Goal: Information Seeking & Learning: Learn about a topic

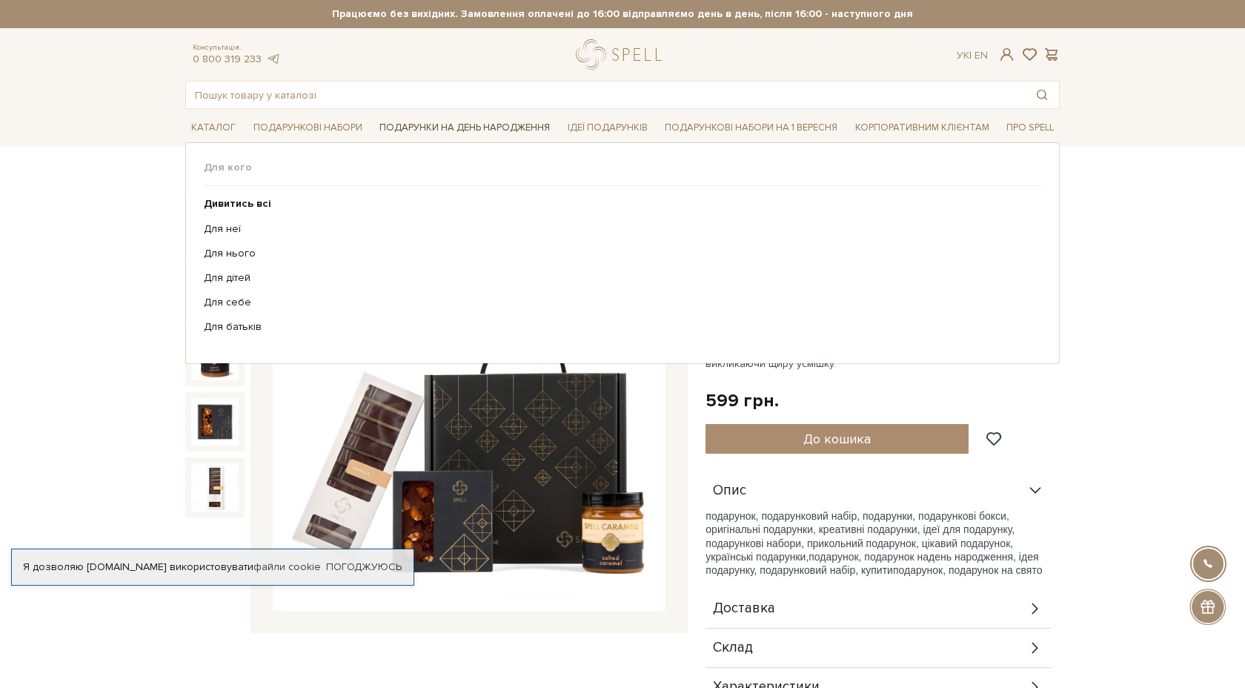
click at [449, 130] on link "Подарунки на День народження" at bounding box center [465, 127] width 182 height 23
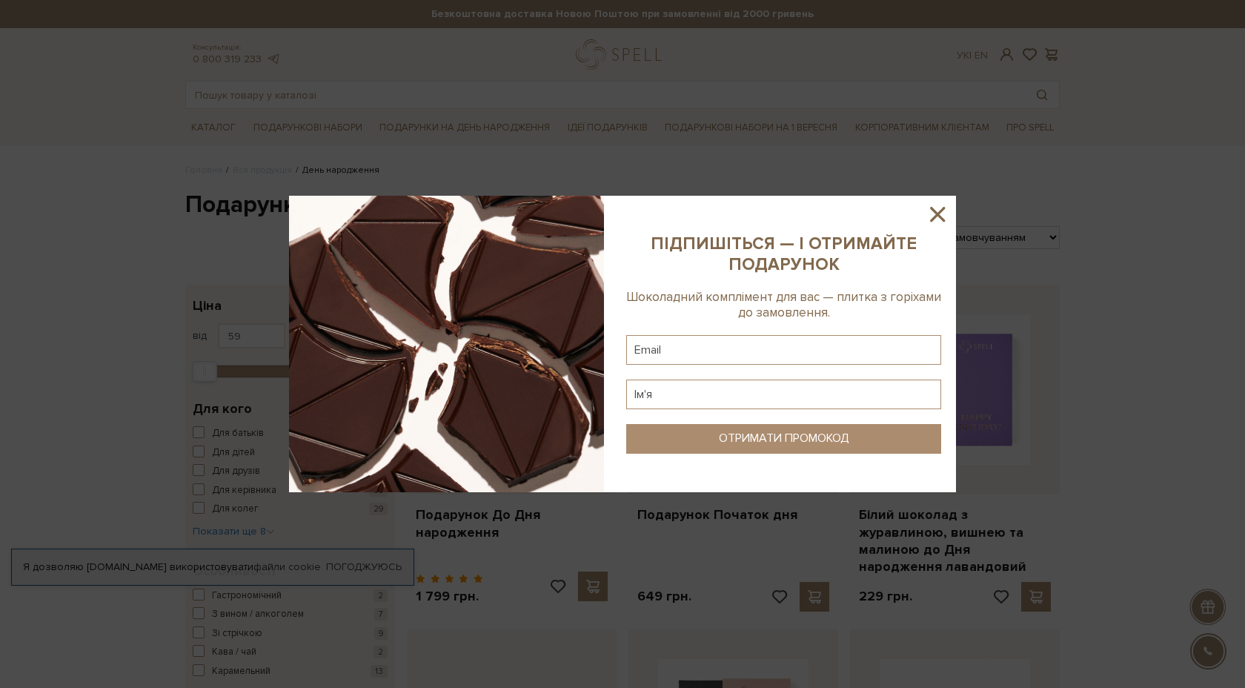
click at [928, 215] on icon at bounding box center [937, 214] width 25 height 25
click at [928, 215] on div at bounding box center [622, 344] width 1245 height 688
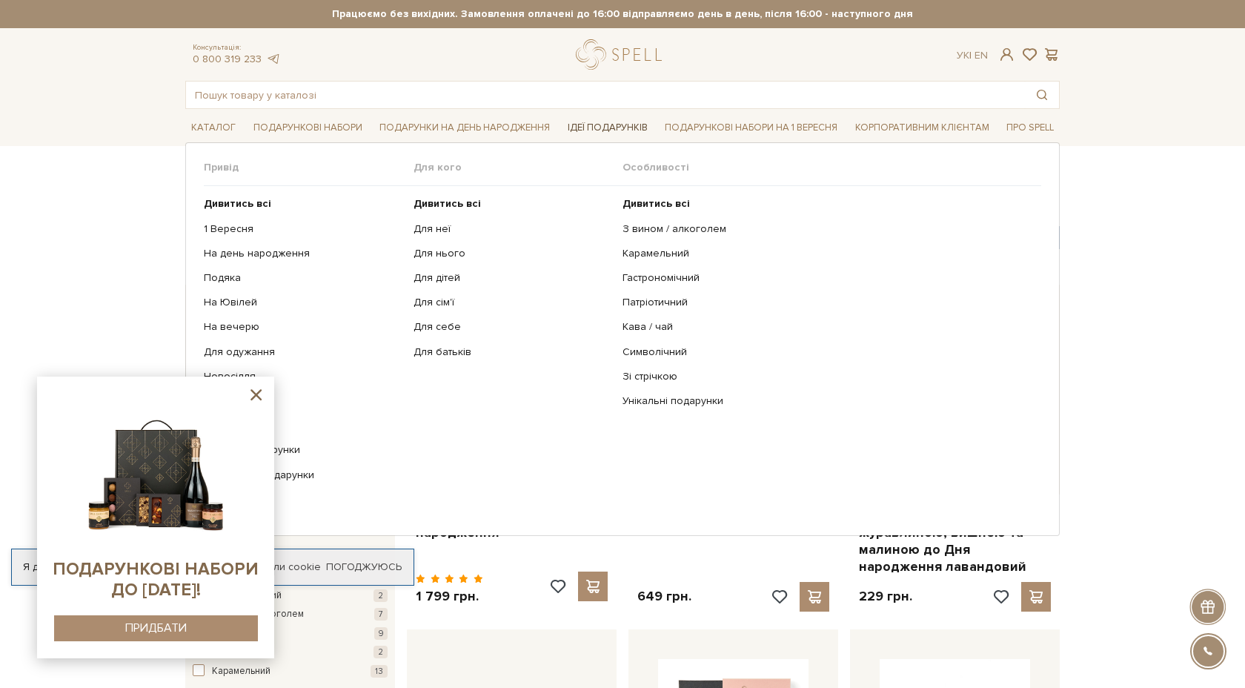
click at [587, 129] on link "Ідеї подарунків" at bounding box center [608, 127] width 92 height 23
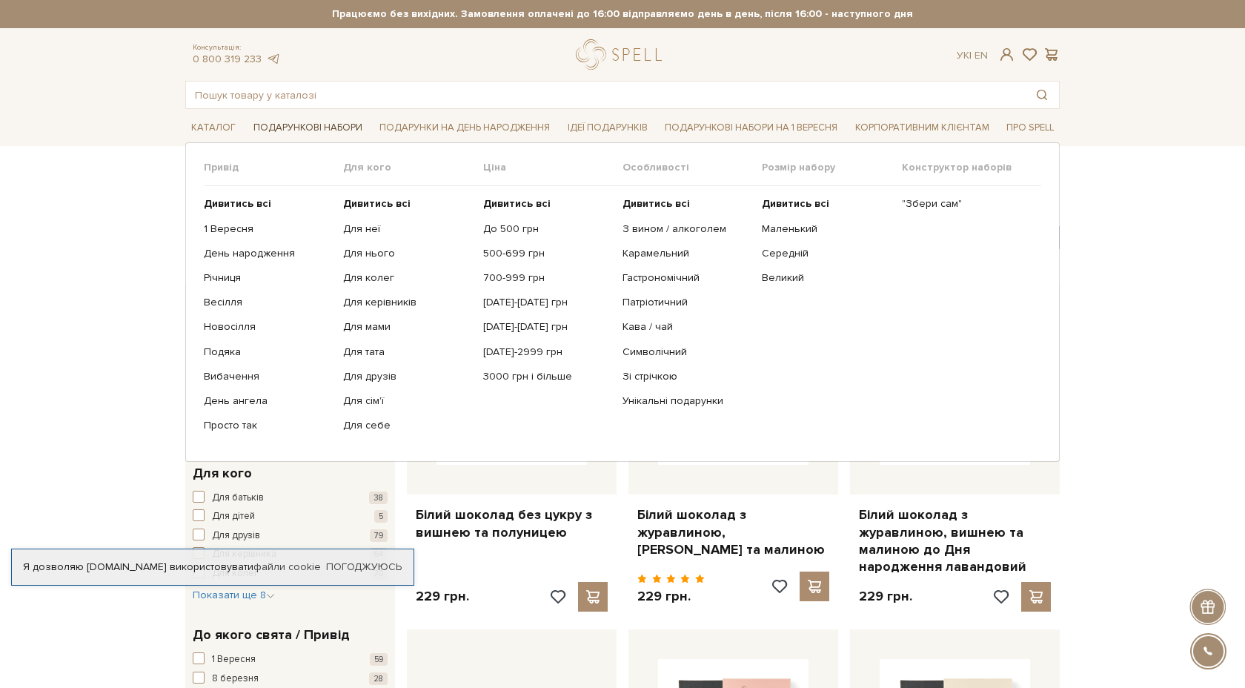
click at [274, 128] on link "Подарункові набори" at bounding box center [308, 127] width 121 height 23
